Goal: Task Accomplishment & Management: Manage account settings

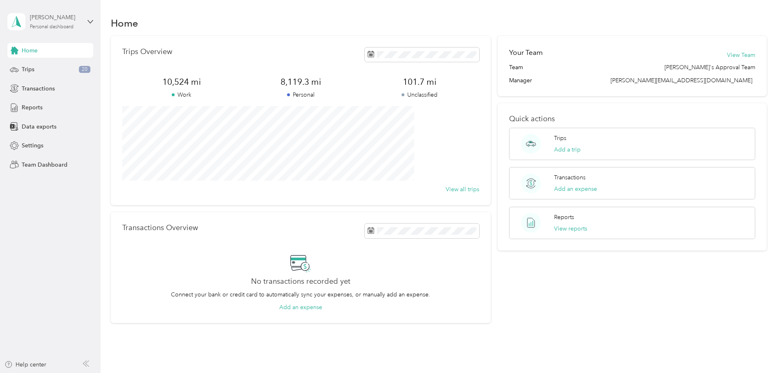
click at [61, 16] on div "[PERSON_NAME]" at bounding box center [55, 17] width 51 height 9
click at [77, 226] on aside "Sean Atnip Personal dashboard Home Trips 20 Transactions Reports Data exports S…" at bounding box center [50, 186] width 101 height 373
click at [27, 67] on span "Trips" at bounding box center [28, 69] width 13 height 9
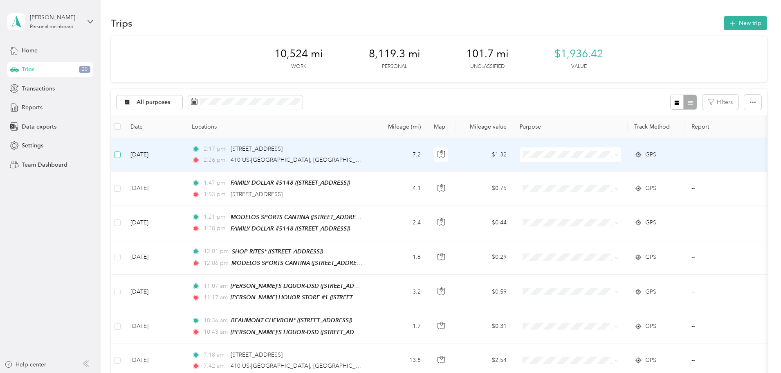
click at [121, 159] on label at bounding box center [117, 154] width 7 height 9
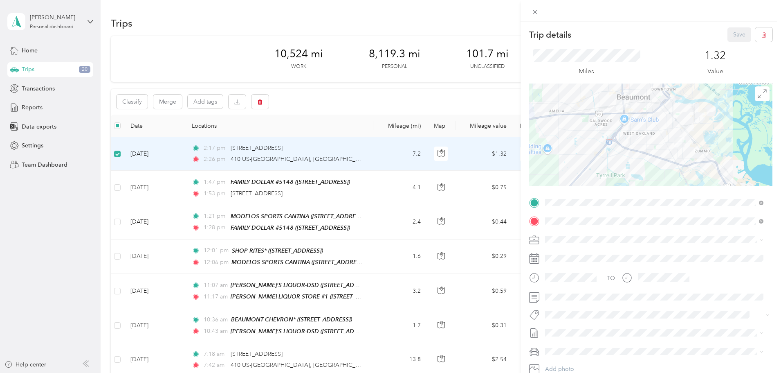
click at [170, 188] on div "Trip details Save This trip cannot be edited because it is either under review,…" at bounding box center [390, 186] width 781 height 373
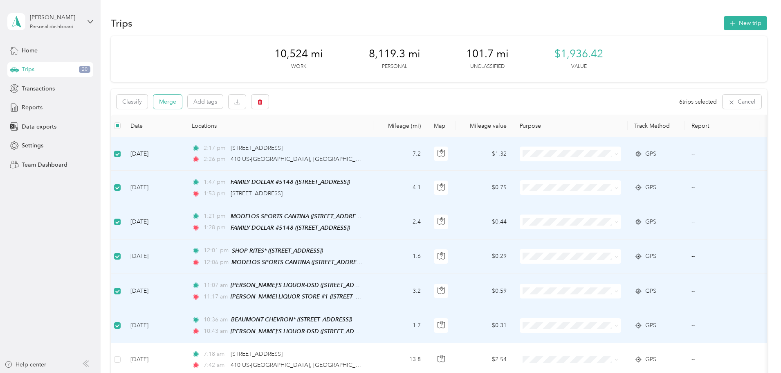
click at [182, 99] on button "Merge" at bounding box center [167, 101] width 29 height 14
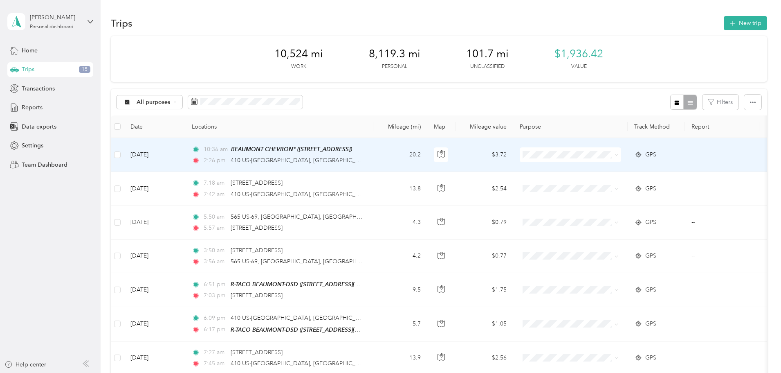
click at [604, 170] on span "Del Papa Distributing" at bounding box center [633, 168] width 76 height 9
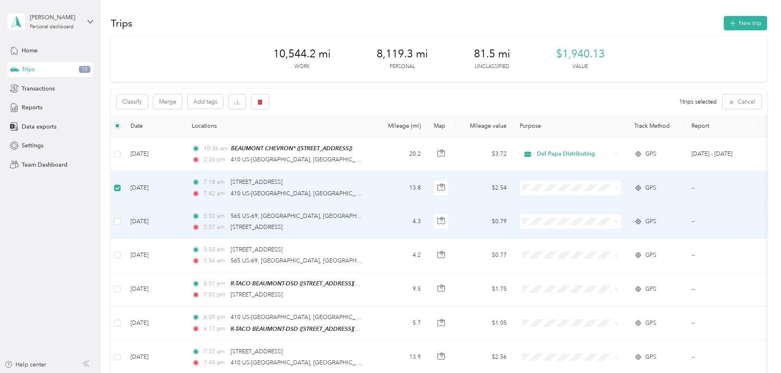
click at [124, 223] on td at bounding box center [117, 222] width 13 height 34
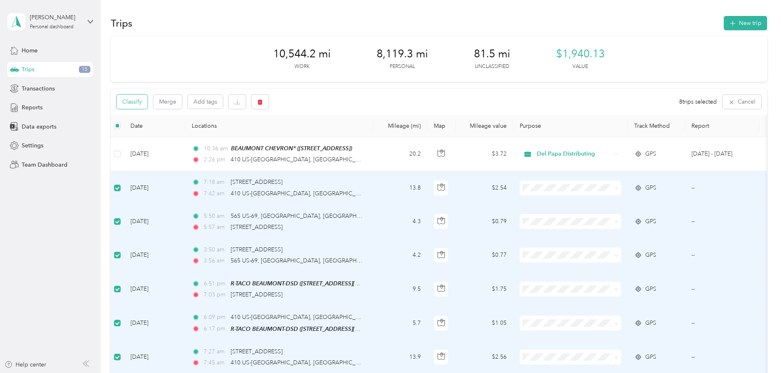
click at [148, 103] on button "Classify" at bounding box center [132, 101] width 31 height 14
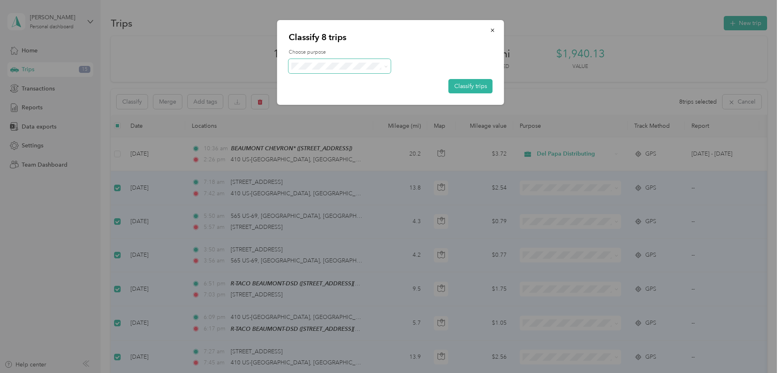
click at [382, 67] on span at bounding box center [384, 66] width 7 height 9
click at [386, 69] on span at bounding box center [386, 66] width 4 height 7
click at [312, 97] on li "Personal" at bounding box center [340, 95] width 102 height 14
click at [470, 86] on button "Classify trips" at bounding box center [471, 86] width 44 height 14
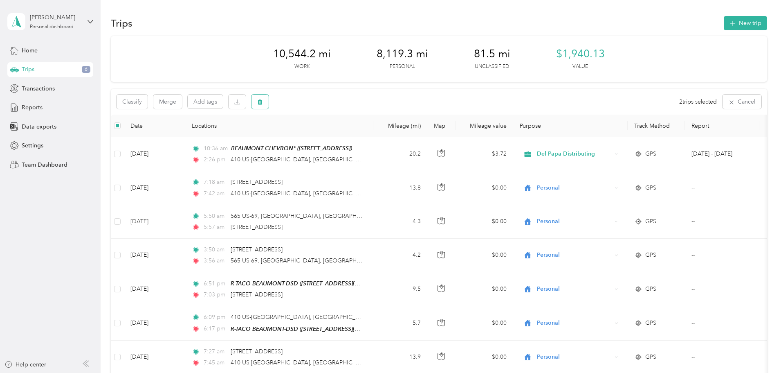
click at [263, 101] on icon "button" at bounding box center [260, 101] width 5 height 5
click at [376, 137] on button "Yes" at bounding box center [376, 135] width 16 height 13
click at [148, 103] on button "Classify" at bounding box center [132, 101] width 31 height 14
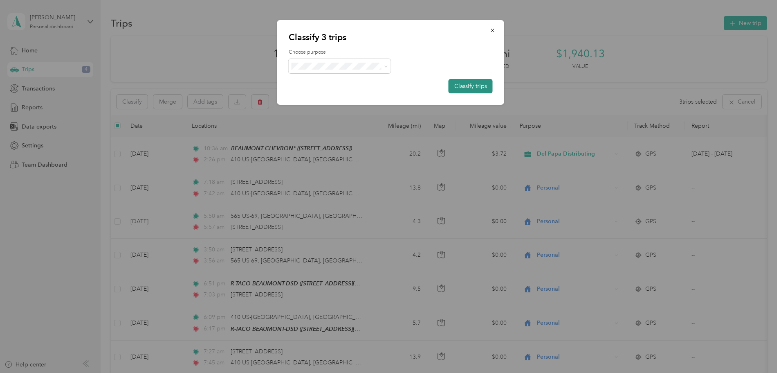
click at [464, 87] on button "Classify trips" at bounding box center [471, 86] width 44 height 14
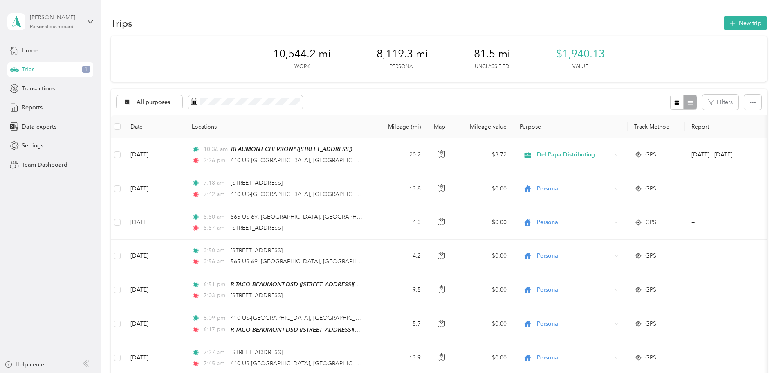
click at [50, 20] on div "[PERSON_NAME]" at bounding box center [55, 17] width 51 height 9
click at [33, 67] on div "Team dashboard" at bounding box center [37, 67] width 44 height 9
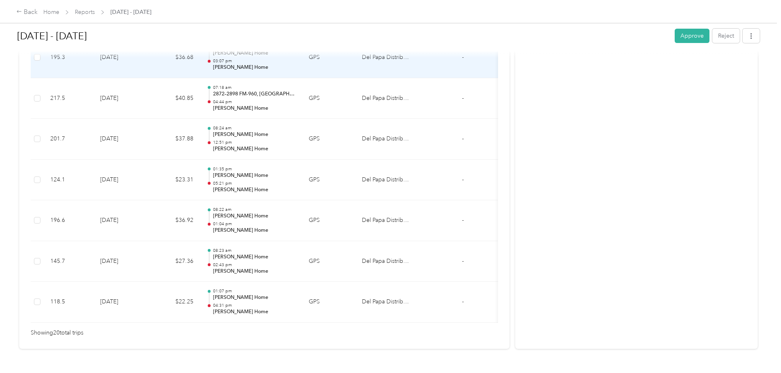
scroll to position [818, 0]
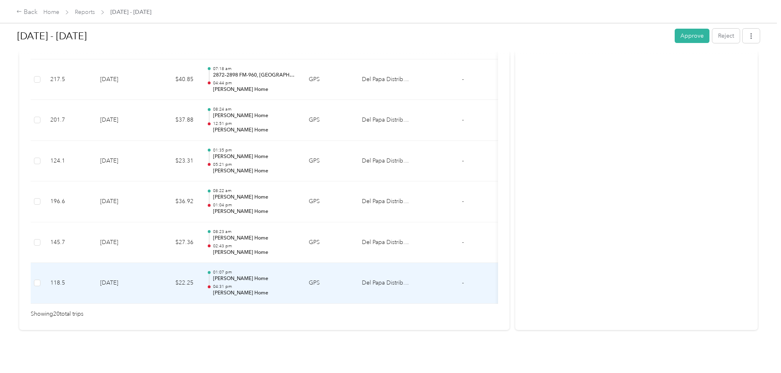
click at [151, 267] on td "[DATE]" at bounding box center [122, 283] width 57 height 41
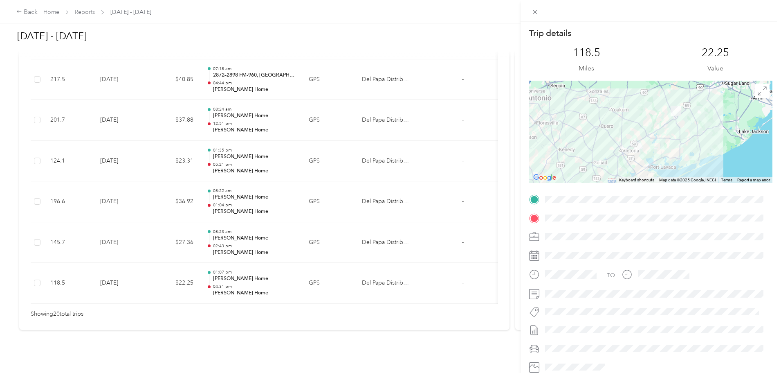
click at [179, 235] on div "Trip details This trip cannot be edited because it is either under review, appr…" at bounding box center [390, 186] width 781 height 373
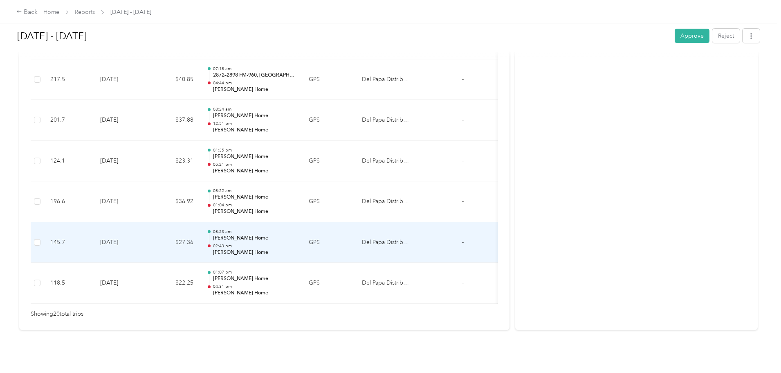
click at [151, 226] on td "[DATE]" at bounding box center [122, 242] width 57 height 41
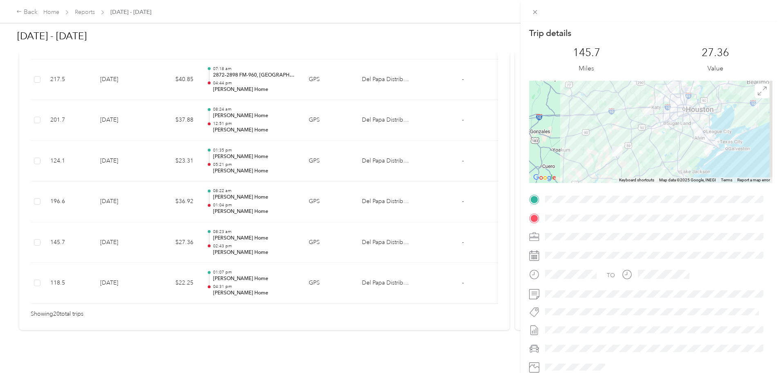
click at [176, 188] on div "Trip details This trip cannot be edited because it is either under review, appr…" at bounding box center [390, 186] width 781 height 373
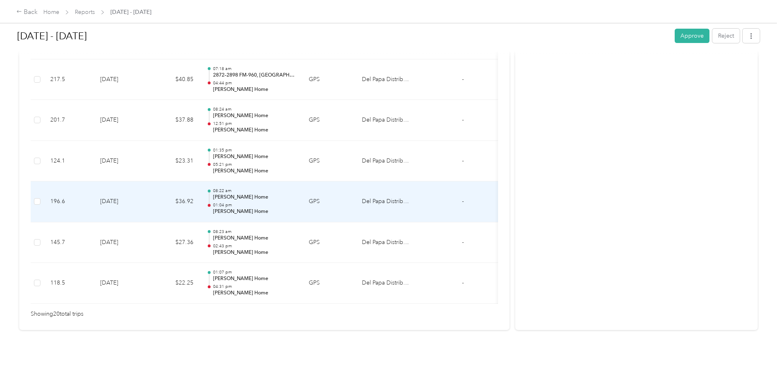
click at [151, 191] on td "[DATE]" at bounding box center [122, 201] width 57 height 41
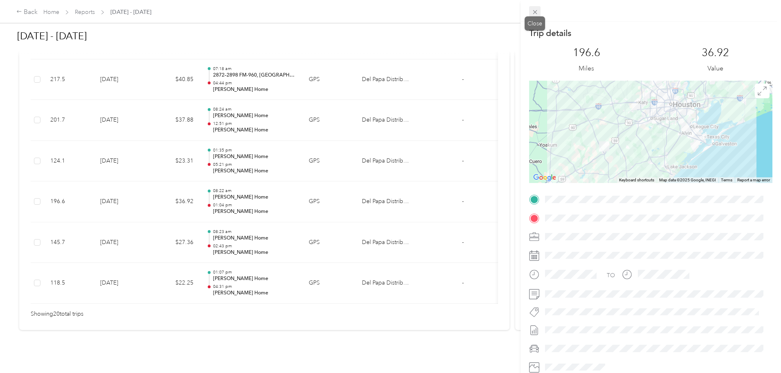
click at [533, 14] on icon at bounding box center [535, 12] width 4 height 4
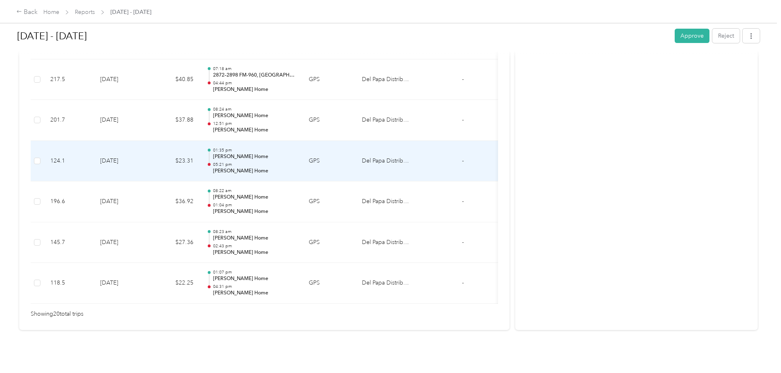
click at [288, 153] on p "[PERSON_NAME] Home" at bounding box center [254, 156] width 83 height 7
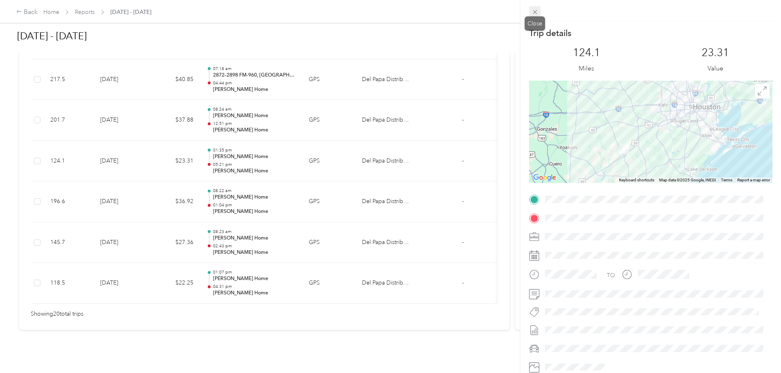
click at [534, 12] on icon at bounding box center [535, 12] width 7 height 7
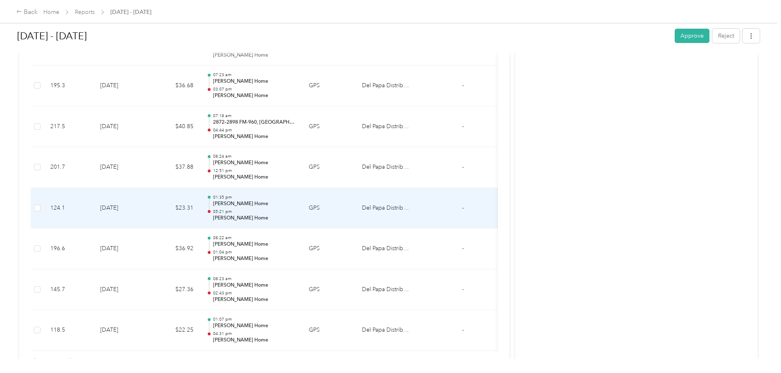
scroll to position [736, 0]
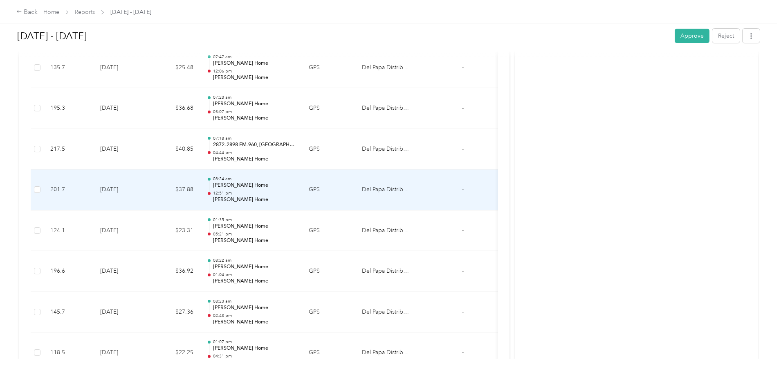
click at [296, 187] on p "[PERSON_NAME] Home" at bounding box center [254, 185] width 83 height 7
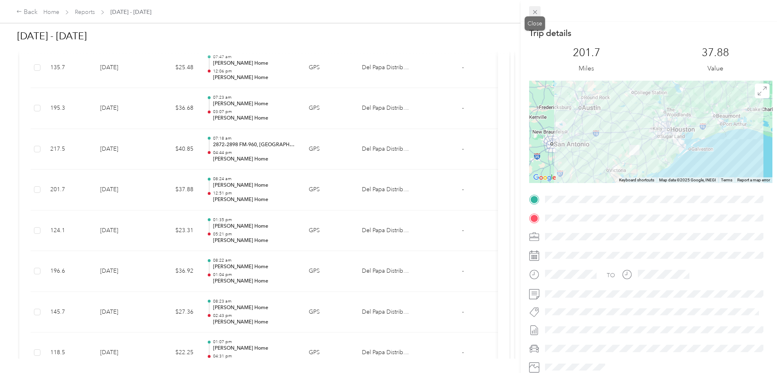
click at [535, 13] on icon at bounding box center [535, 12] width 7 height 7
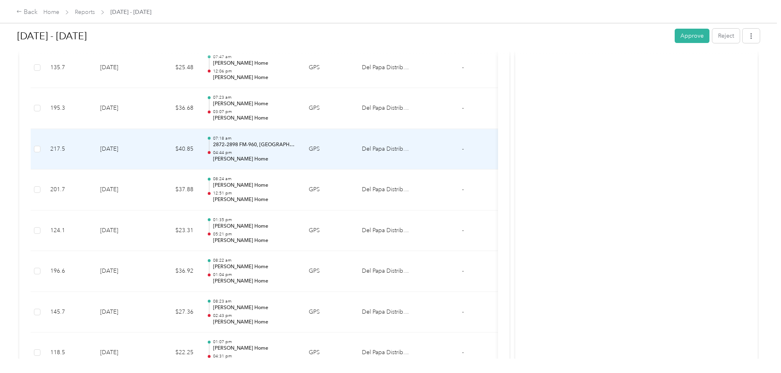
click at [296, 148] on p "2872–2898 FM-960, [GEOGRAPHIC_DATA], [GEOGRAPHIC_DATA]" at bounding box center [254, 144] width 83 height 7
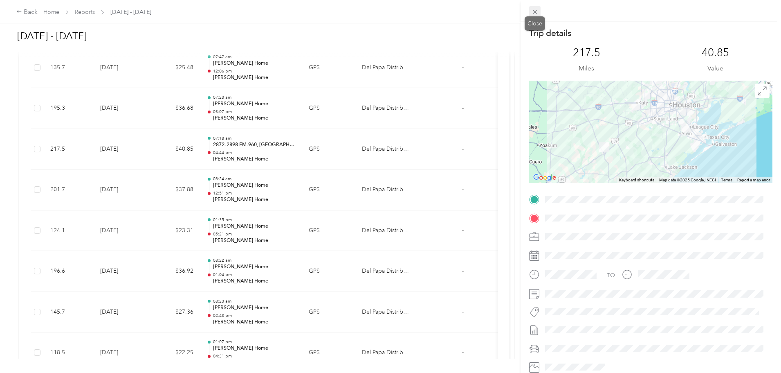
click at [538, 10] on icon at bounding box center [535, 12] width 7 height 7
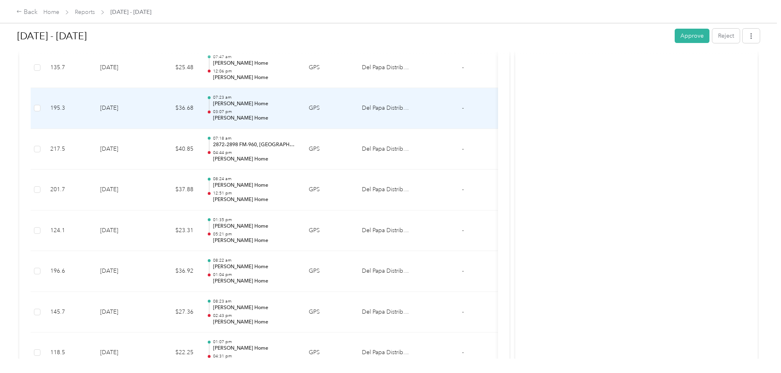
click at [294, 100] on p "[PERSON_NAME] Home" at bounding box center [254, 103] width 83 height 7
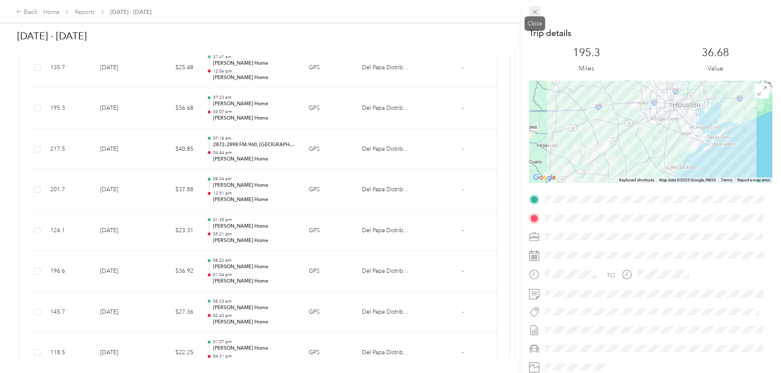
click at [534, 14] on icon at bounding box center [535, 12] width 7 height 7
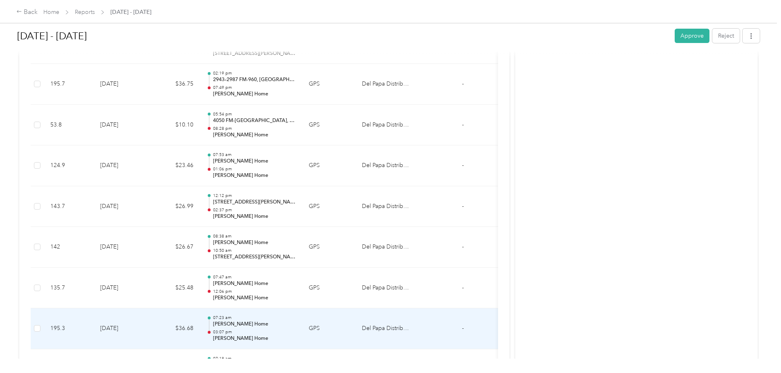
scroll to position [491, 0]
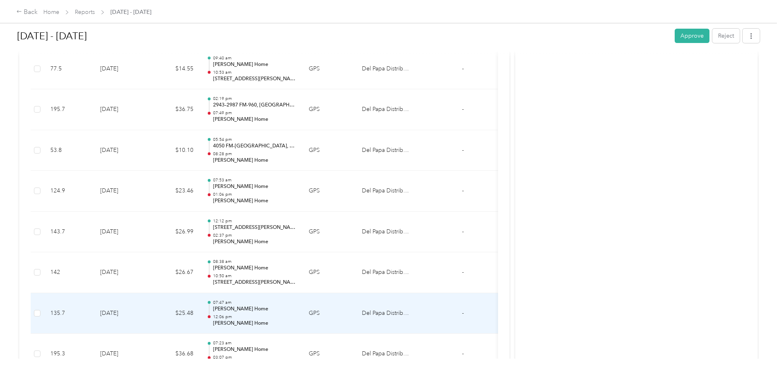
click at [200, 313] on td "$25.48" at bounding box center [175, 313] width 49 height 41
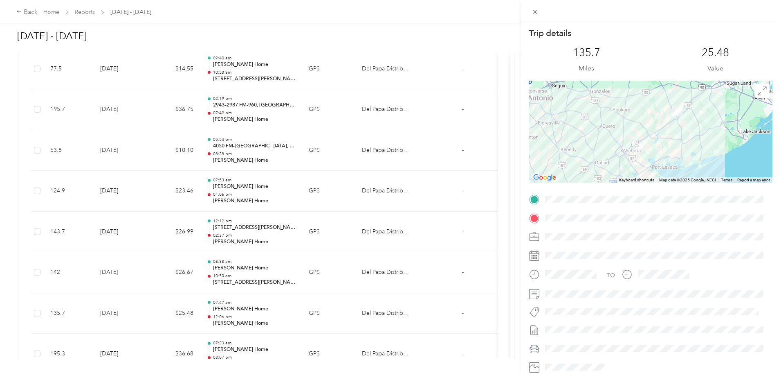
click at [207, 275] on div "Trip details This trip cannot be edited because it is either under review, appr…" at bounding box center [390, 186] width 781 height 373
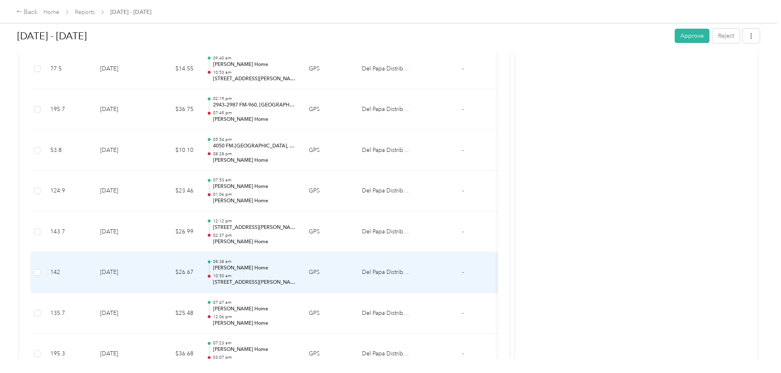
click at [151, 270] on td "[DATE]" at bounding box center [122, 272] width 57 height 41
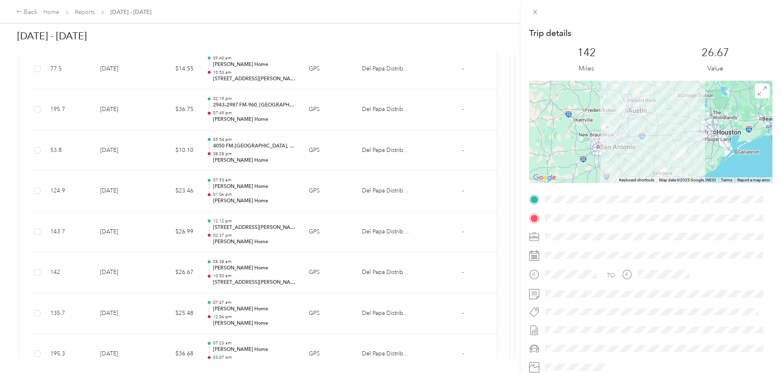
click at [215, 232] on div "Trip details This trip cannot be edited because it is either under review, appr…" at bounding box center [390, 186] width 781 height 373
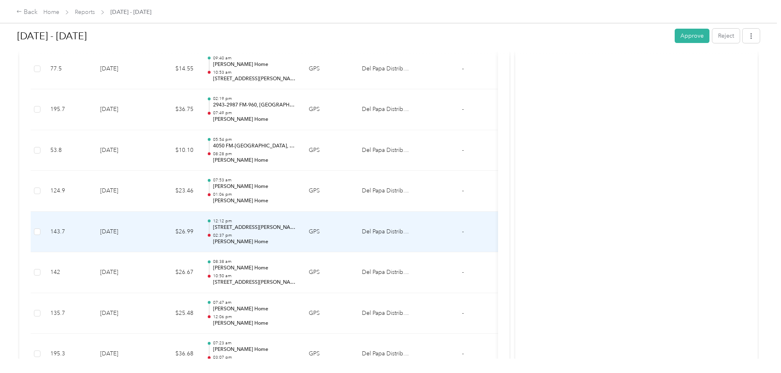
click at [151, 233] on td "[DATE]" at bounding box center [122, 231] width 57 height 41
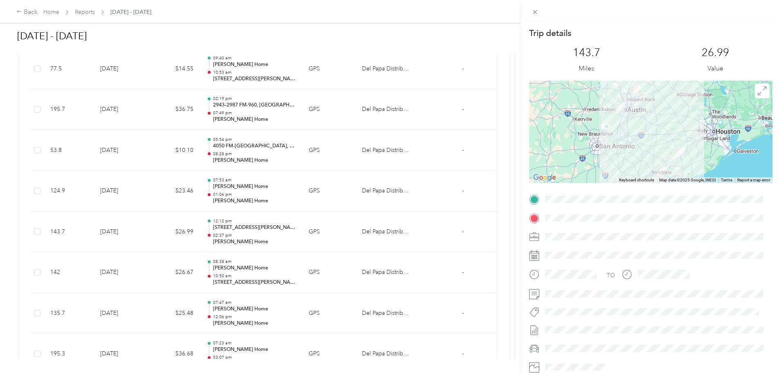
click at [220, 195] on div "Trip details This trip cannot be edited because it is either under review, appr…" at bounding box center [390, 186] width 781 height 373
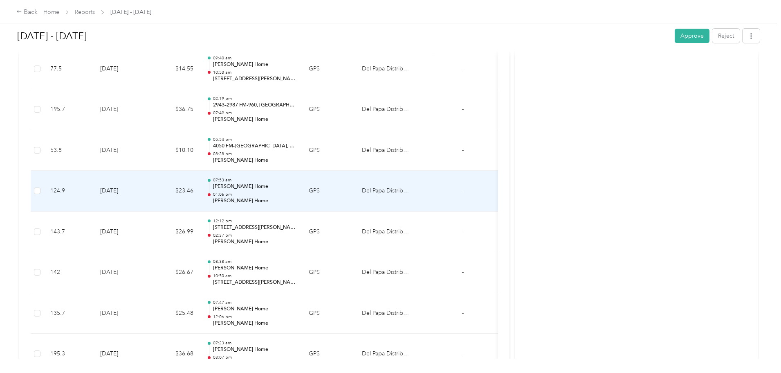
click at [200, 186] on td "$23.46" at bounding box center [175, 191] width 49 height 41
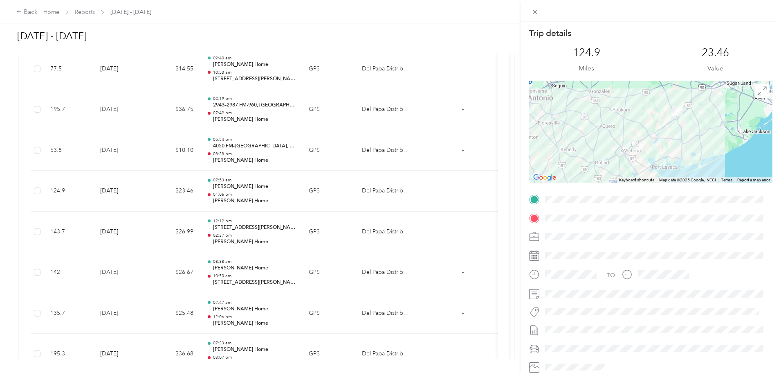
click at [216, 150] on div "Trip details This trip cannot be edited because it is either under review, appr…" at bounding box center [390, 186] width 781 height 373
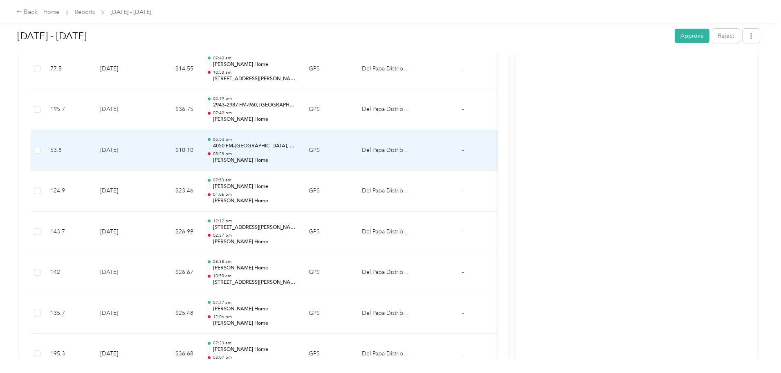
click at [151, 150] on td "[DATE]" at bounding box center [122, 150] width 57 height 41
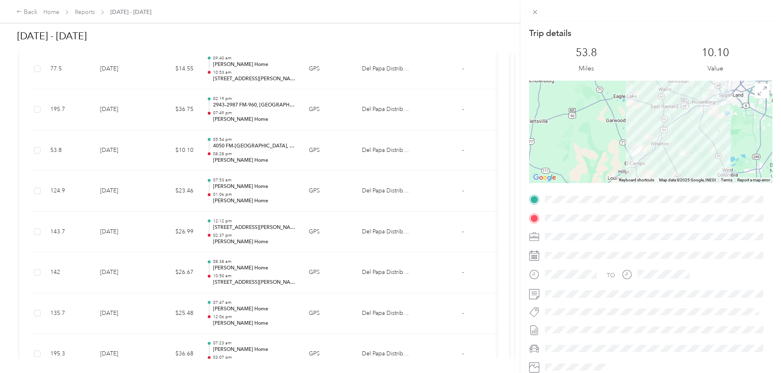
click at [216, 111] on div "Trip details This trip cannot be edited because it is either under review, appr…" at bounding box center [390, 186] width 781 height 373
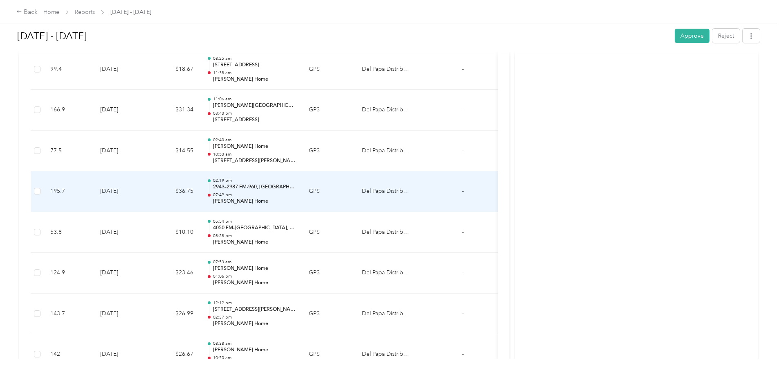
scroll to position [368, 0]
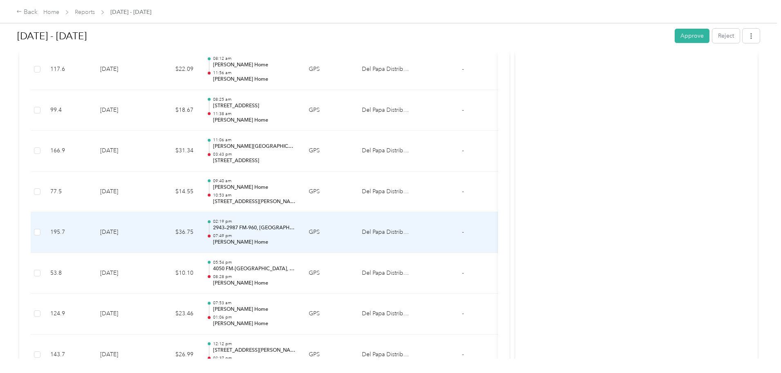
click at [151, 235] on td "[DATE]" at bounding box center [122, 232] width 57 height 41
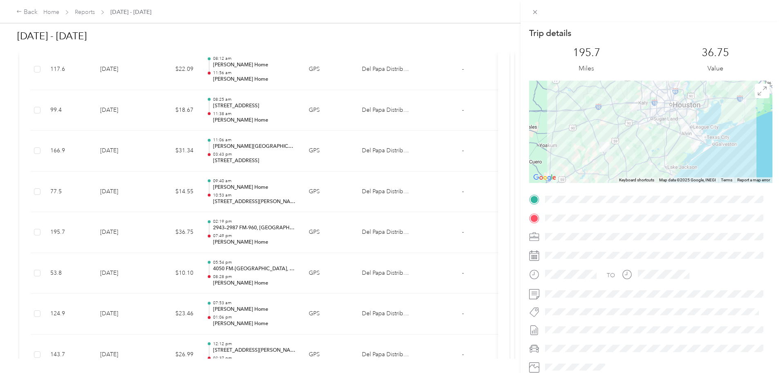
click at [216, 187] on div "Trip details This trip cannot be edited because it is either under review, appr…" at bounding box center [390, 186] width 781 height 373
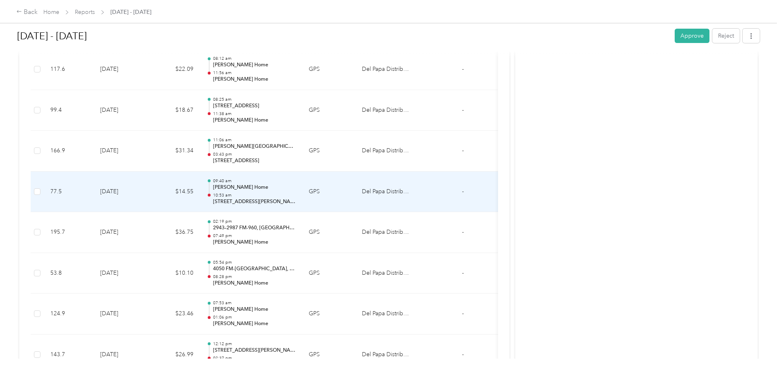
click at [151, 191] on td "[DATE]" at bounding box center [122, 191] width 57 height 41
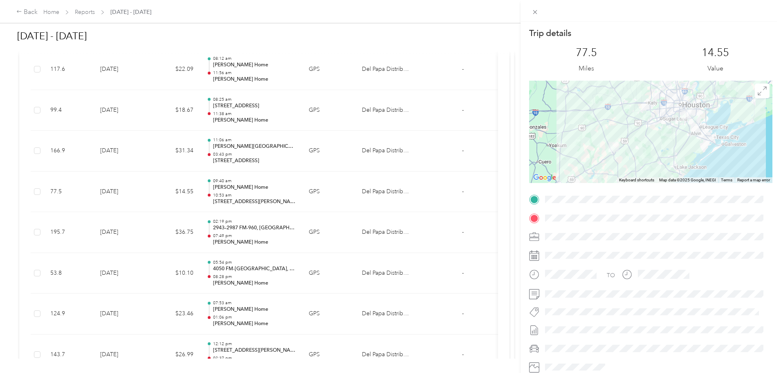
click at [223, 150] on div "Trip details This trip cannot be edited because it is either under review, appr…" at bounding box center [390, 186] width 781 height 373
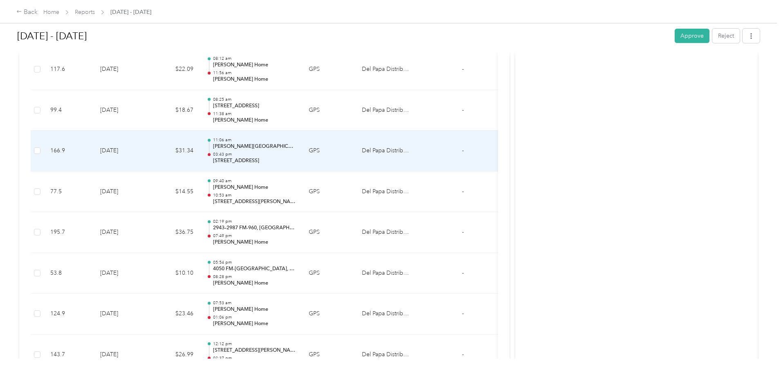
click at [200, 150] on td "$31.34" at bounding box center [175, 150] width 49 height 41
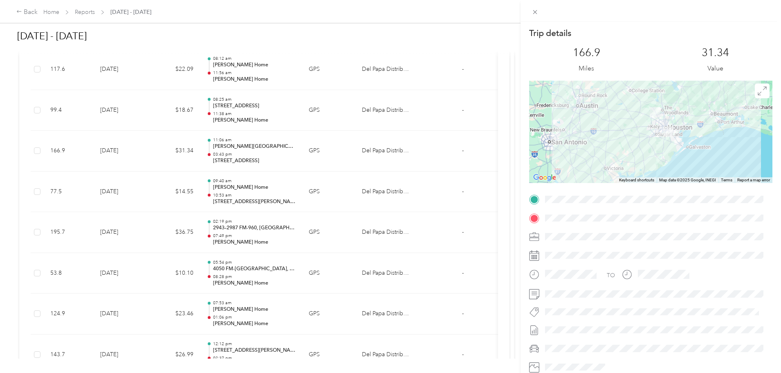
click at [228, 104] on div "Trip details This trip cannot be edited because it is either under review, appr…" at bounding box center [390, 186] width 781 height 373
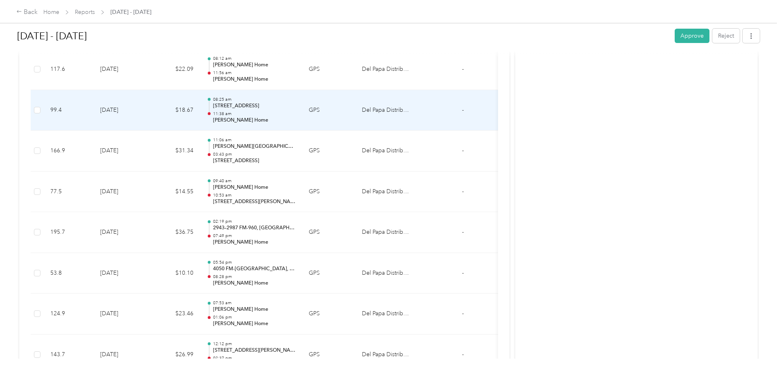
click at [200, 108] on td "$18.67" at bounding box center [175, 110] width 49 height 41
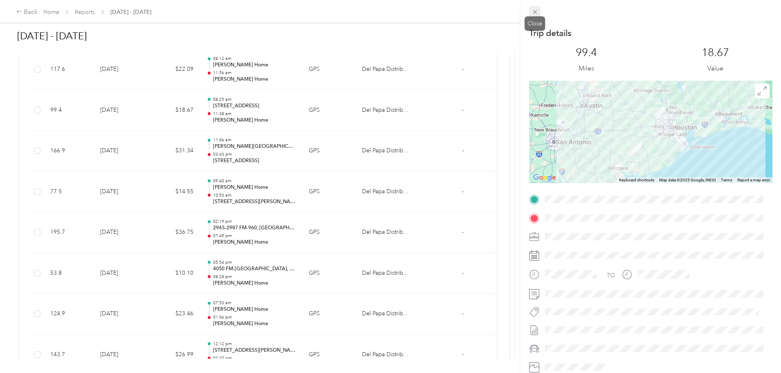
click at [534, 12] on icon at bounding box center [535, 12] width 7 height 7
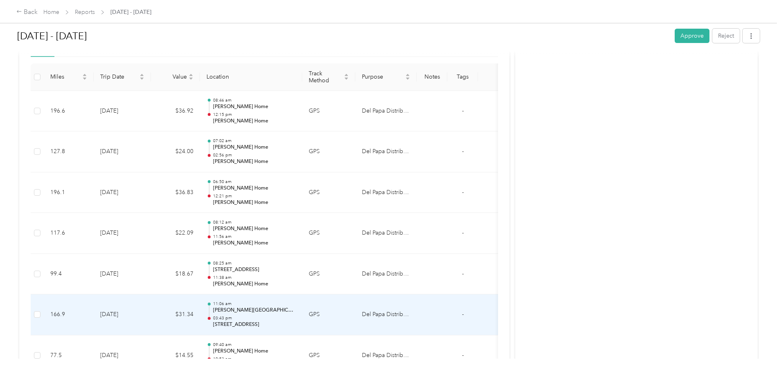
scroll to position [123, 0]
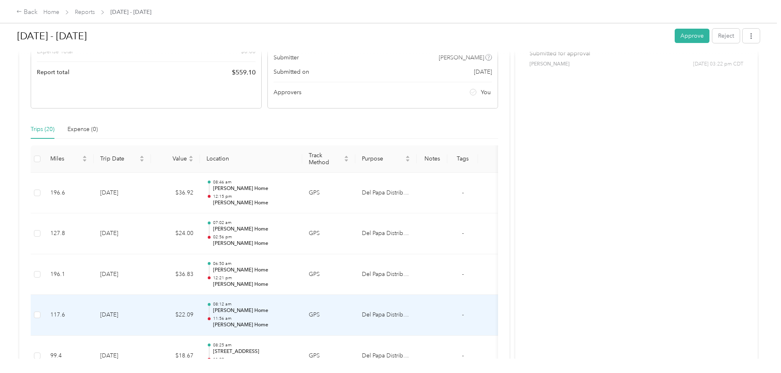
click at [151, 314] on td "[DATE]" at bounding box center [122, 314] width 57 height 41
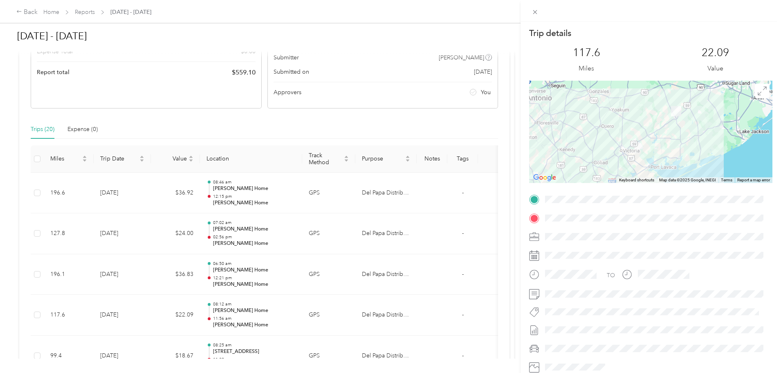
click at [216, 275] on div "Trip details This trip cannot be edited because it is either under review, appr…" at bounding box center [390, 186] width 781 height 373
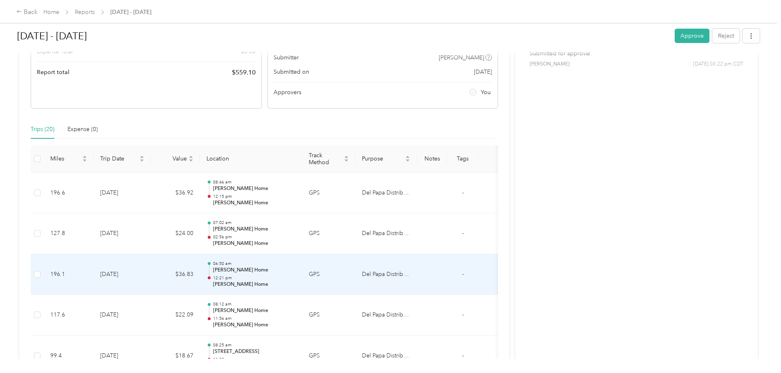
click at [151, 275] on td "[DATE]" at bounding box center [122, 274] width 57 height 41
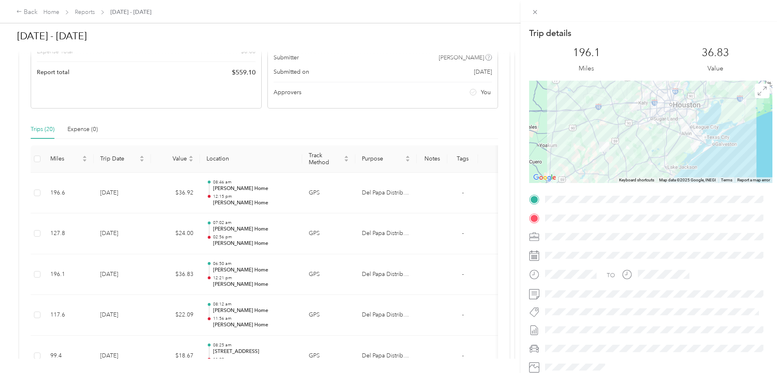
click at [215, 240] on div "Trip details This trip cannot be edited because it is either under review, appr…" at bounding box center [390, 186] width 781 height 373
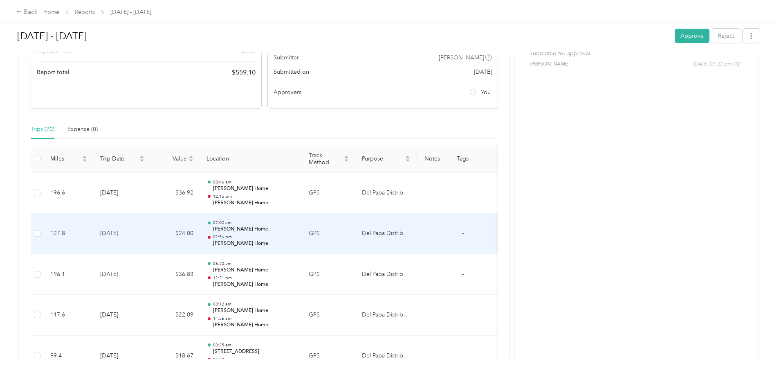
click at [151, 234] on td "[DATE]" at bounding box center [122, 233] width 57 height 41
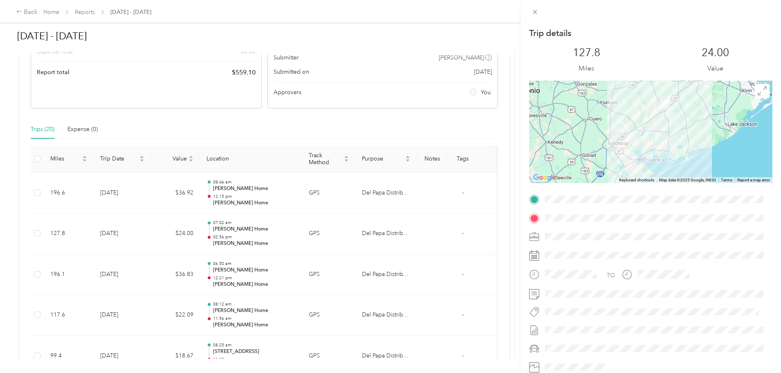
click at [218, 195] on div "Trip details This trip cannot be edited because it is either under review, appr…" at bounding box center [390, 186] width 781 height 373
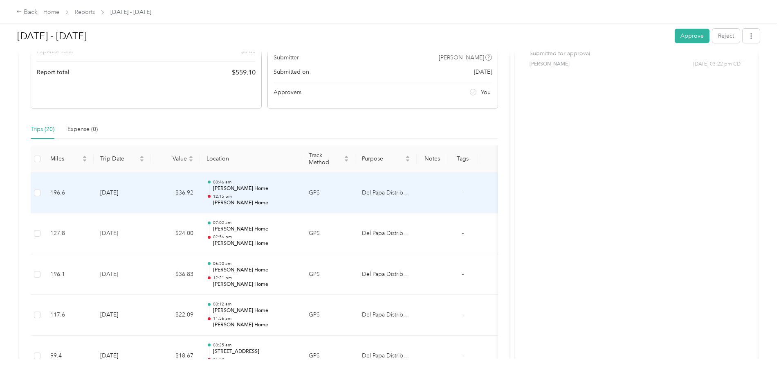
click at [151, 191] on td "[DATE]" at bounding box center [122, 193] width 57 height 41
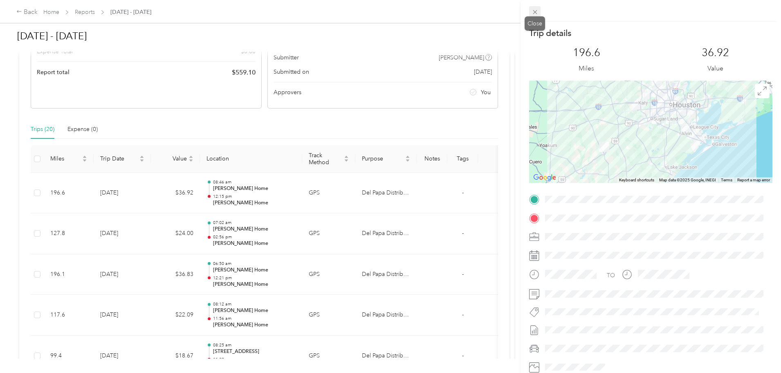
click at [535, 13] on icon at bounding box center [535, 12] width 4 height 4
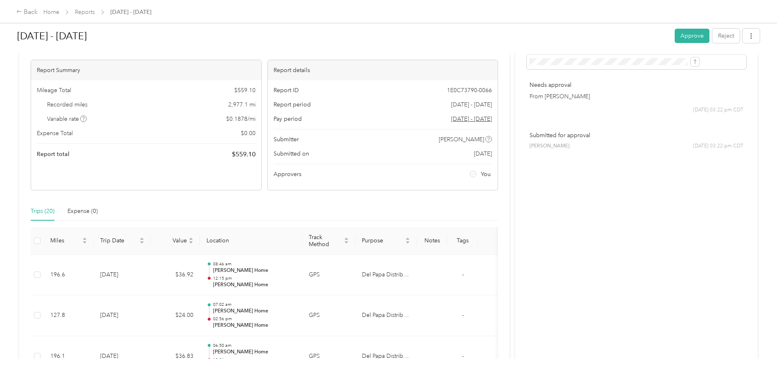
scroll to position [0, 0]
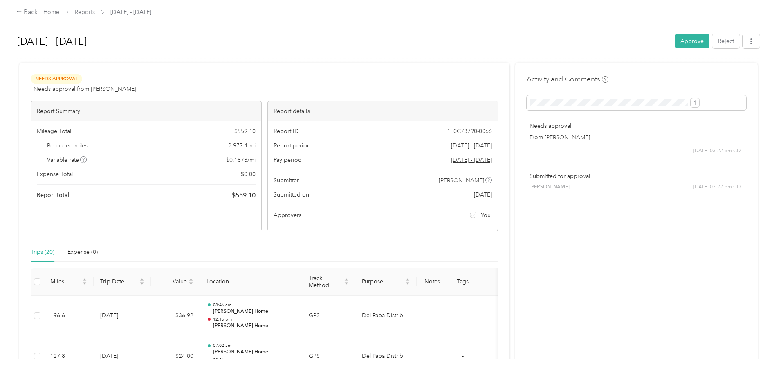
click at [675, 39] on button "Approve" at bounding box center [692, 41] width 35 height 14
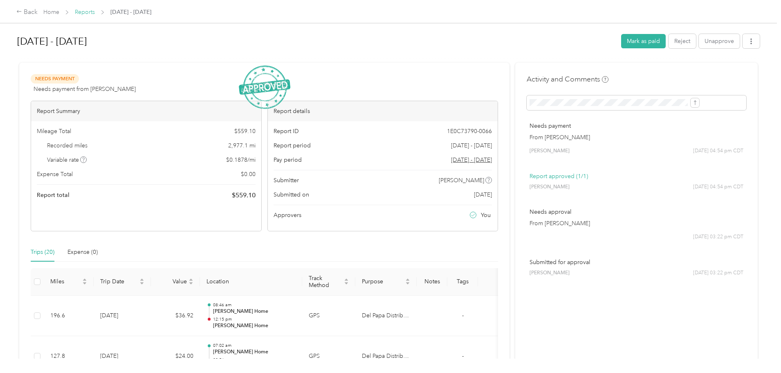
click at [95, 14] on link "Reports" at bounding box center [85, 12] width 20 height 7
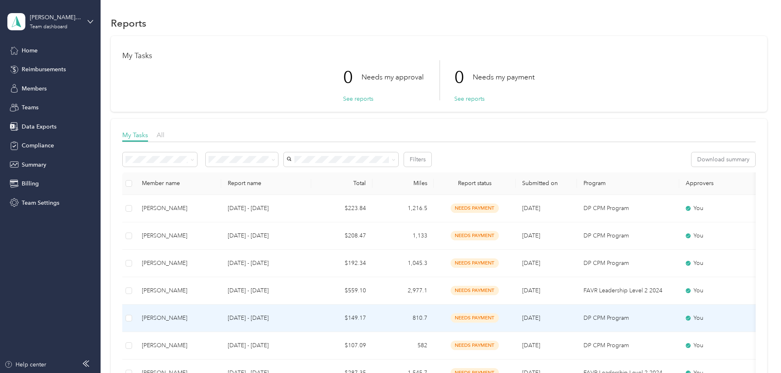
scroll to position [41, 0]
